Goal: Obtain resource: Obtain resource

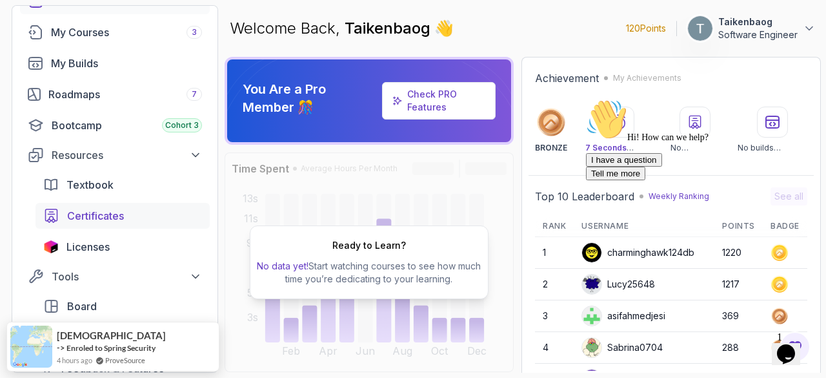
scroll to position [84, 0]
click at [150, 252] on link "Licenses" at bounding box center [123, 245] width 174 height 26
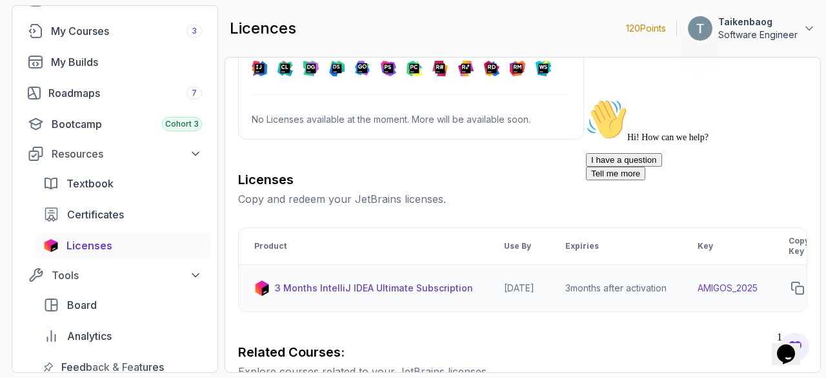
scroll to position [0, 157]
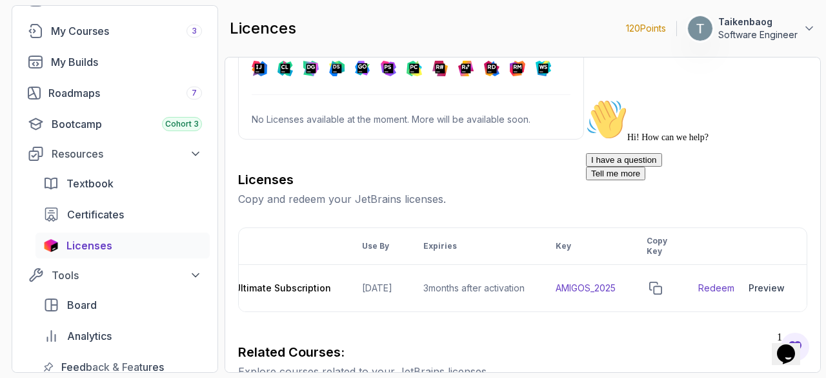
click at [717, 180] on div "I have a question Tell me more" at bounding box center [702, 166] width 232 height 27
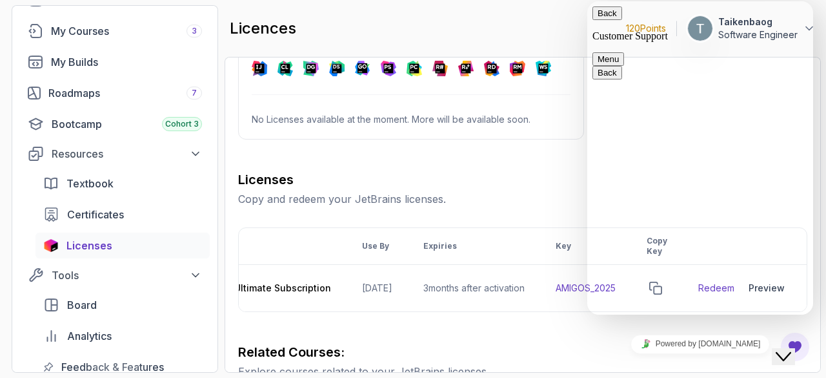
click at [605, 20] on button "Back" at bounding box center [608, 13] width 30 height 14
click at [778, 348] on button "Close Chat This icon closes the chat window." at bounding box center [783, 356] width 23 height 17
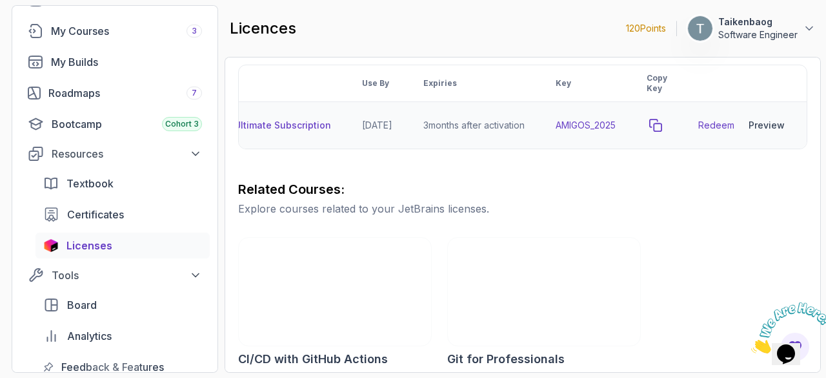
scroll to position [229, 0]
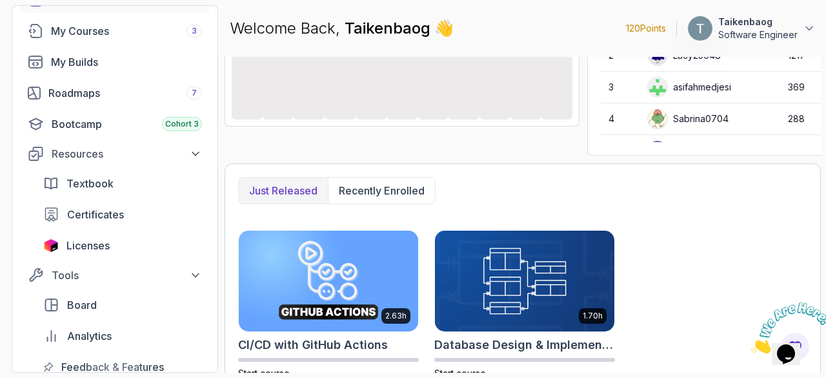
scroll to position [245, 0]
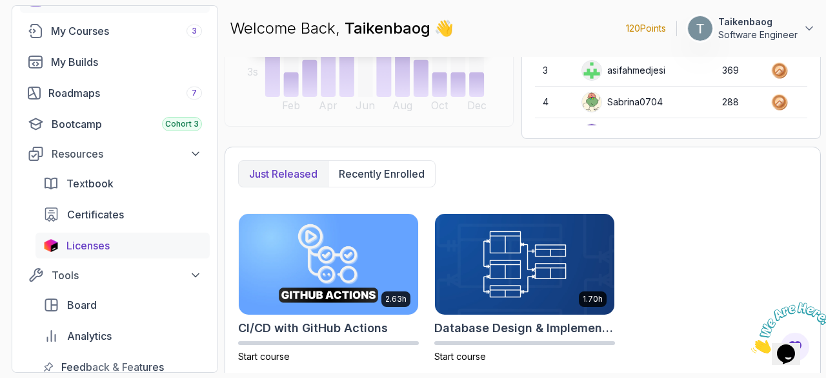
click at [140, 245] on div "Licenses" at bounding box center [134, 245] width 136 height 15
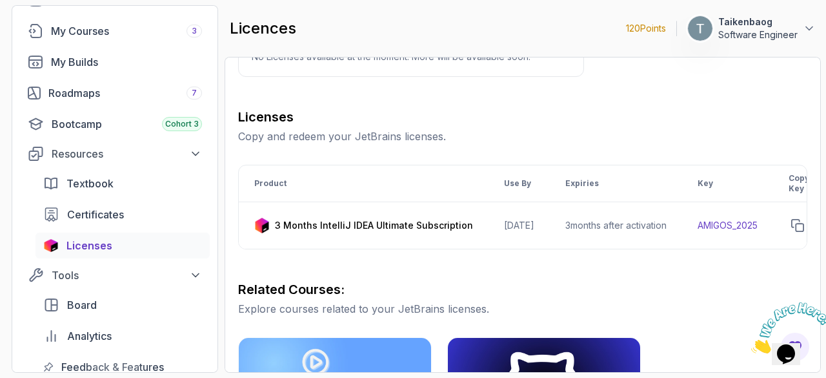
scroll to position [126, 0]
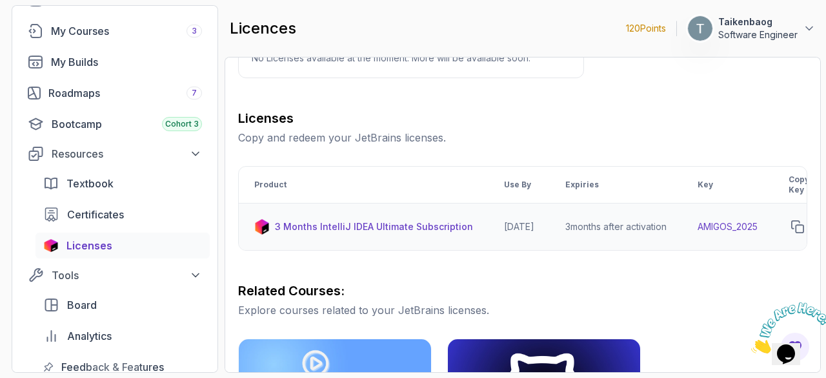
click at [469, 227] on td "3 Months IntelliJ IDEA Ultimate Subscription" at bounding box center [364, 226] width 250 height 47
click at [432, 225] on p "3 Months IntelliJ IDEA Ultimate Subscription" at bounding box center [374, 226] width 198 height 13
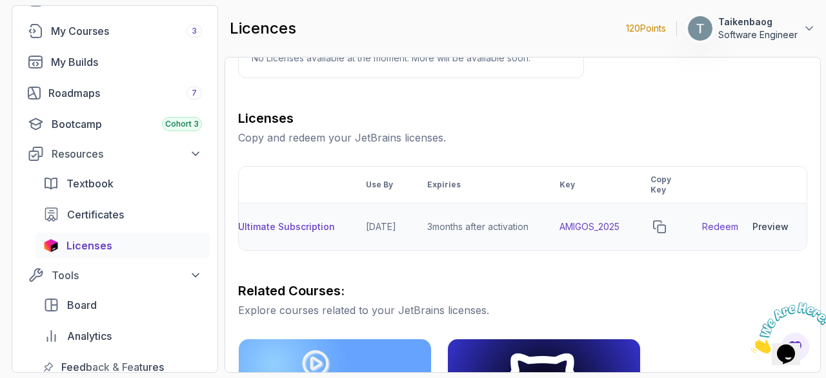
scroll to position [0, 157]
click at [775, 226] on div "Preview" at bounding box center [767, 226] width 36 height 13
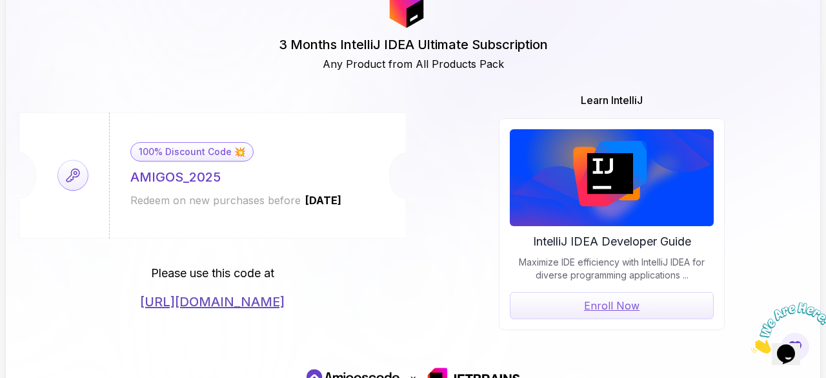
click at [277, 305] on link "[URL][DOMAIN_NAME]" at bounding box center [212, 301] width 145 height 18
drag, startPoint x: 221, startPoint y: 178, endPoint x: 128, endPoint y: 181, distance: 93.0
click at [128, 181] on div "100% Discount Code 💥 AMIGOS_2025 Redeem on new purchases before [DATE]" at bounding box center [236, 175] width 254 height 126
copy div "AMIGOS_2025"
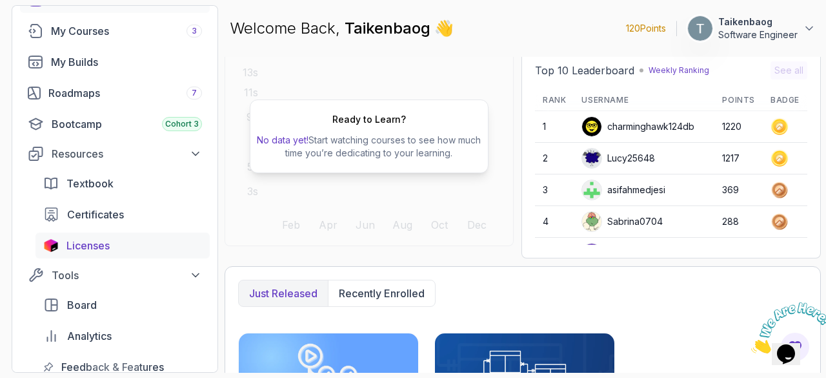
scroll to position [143, 0]
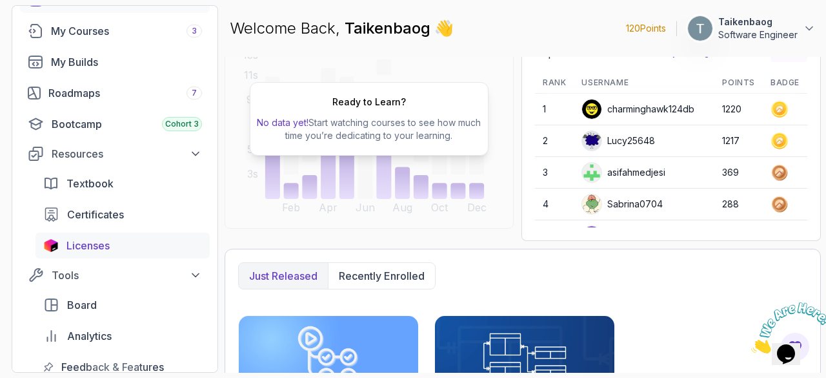
click at [115, 245] on div "Licenses" at bounding box center [134, 245] width 136 height 15
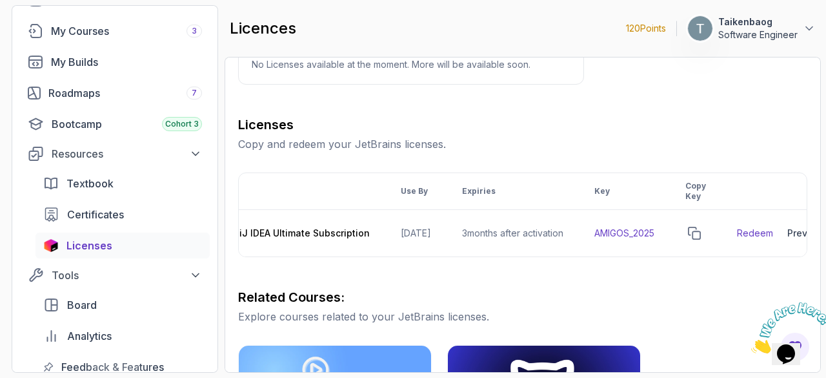
scroll to position [0, 105]
click at [699, 232] on icon "copy-button" at bounding box center [692, 233] width 13 height 13
